Goal: Navigation & Orientation: Find specific page/section

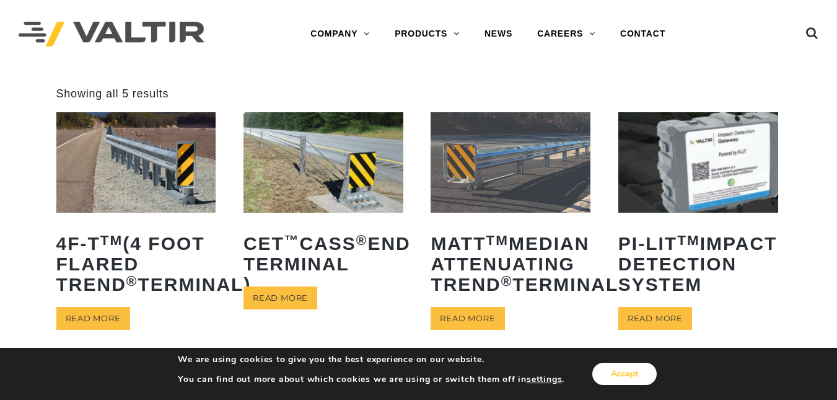
click at [637, 364] on button "Accept" at bounding box center [624, 373] width 64 height 22
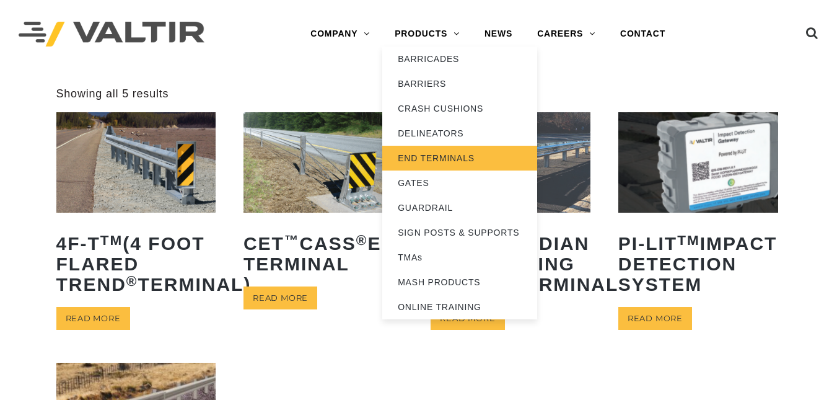
click at [450, 151] on link "END TERMINALS" at bounding box center [459, 158] width 155 height 25
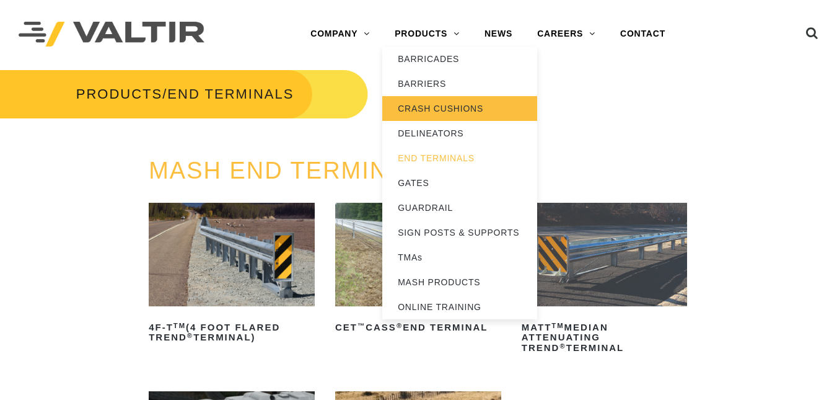
click at [455, 120] on link "CRASH CUSHIONS" at bounding box center [459, 108] width 155 height 25
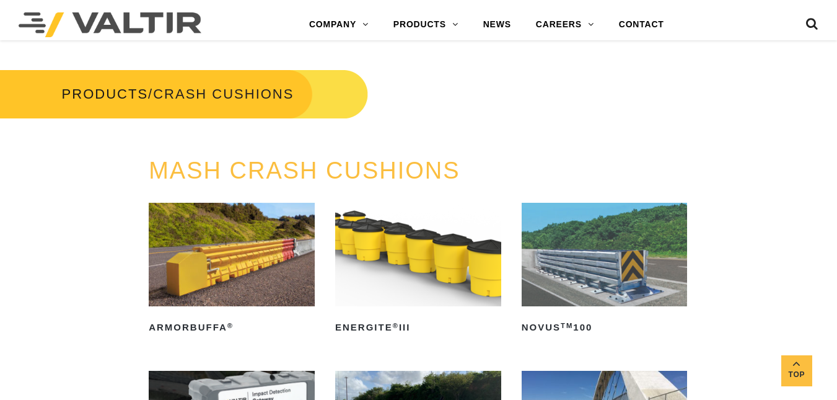
scroll to position [349, 0]
